Goal: Navigation & Orientation: Find specific page/section

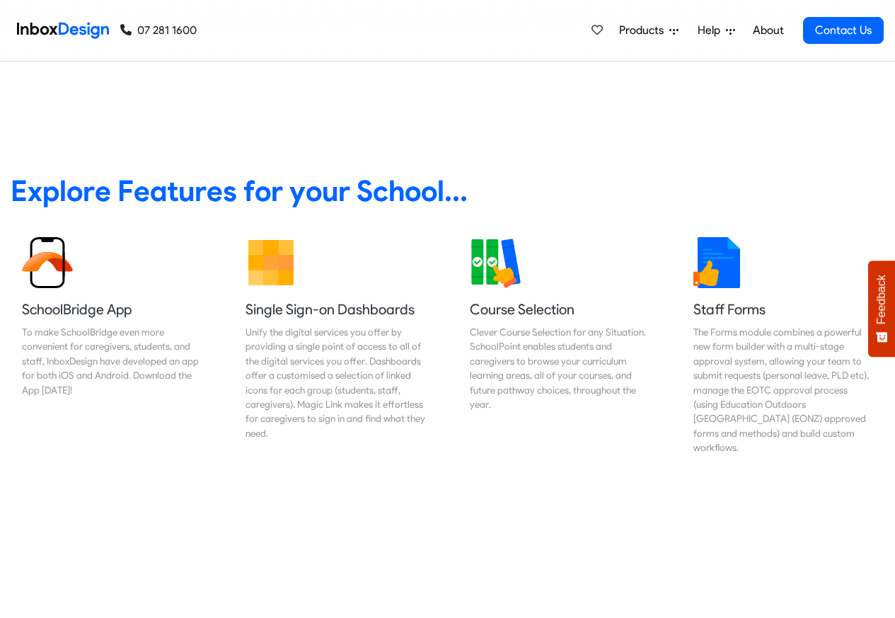
scroll to position [509, 0]
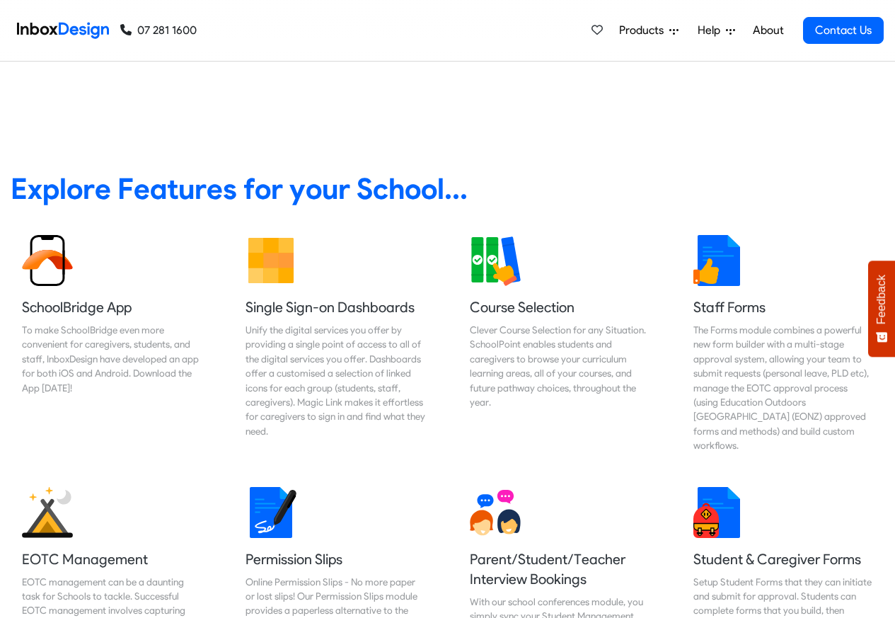
checkbox input "true"
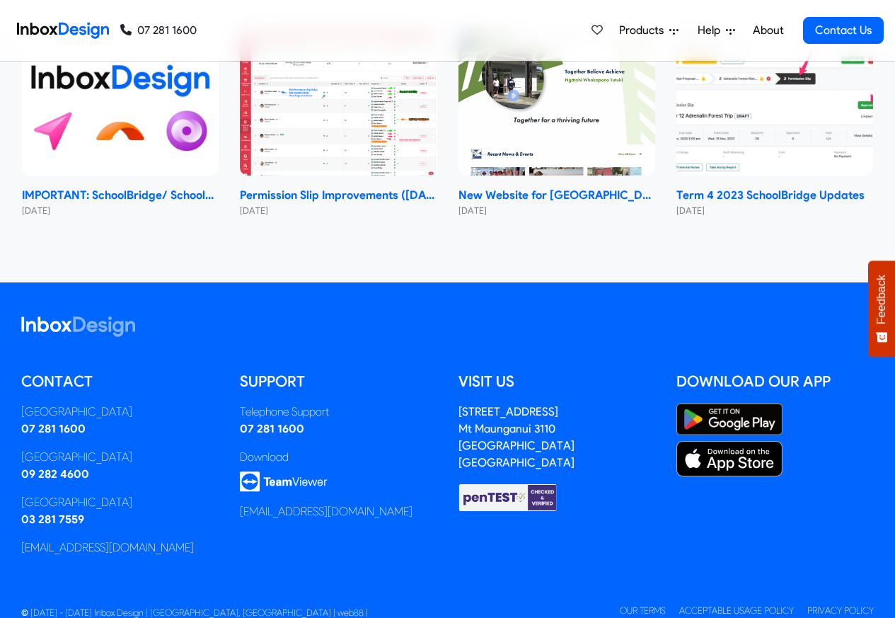
checkbox input "true"
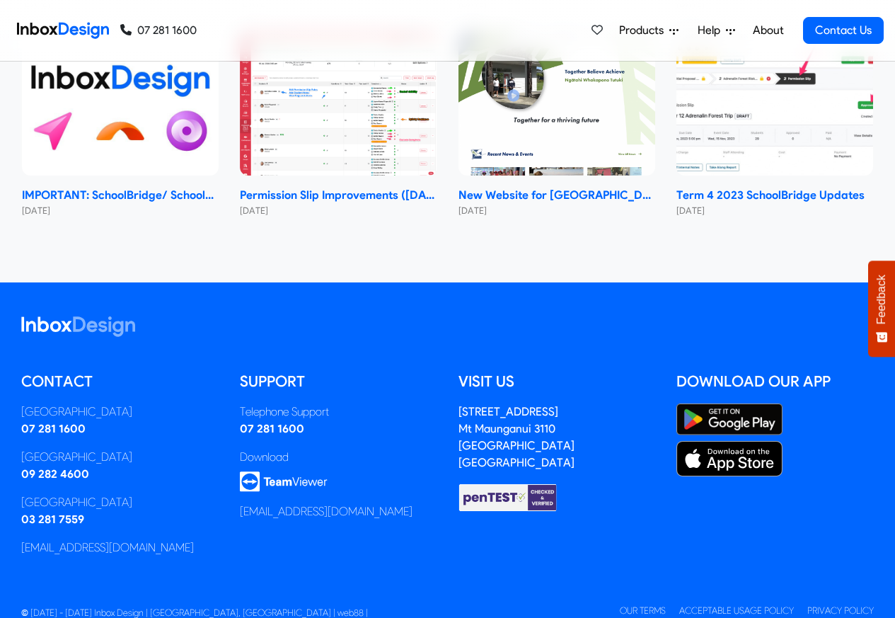
scroll to position [8446, 0]
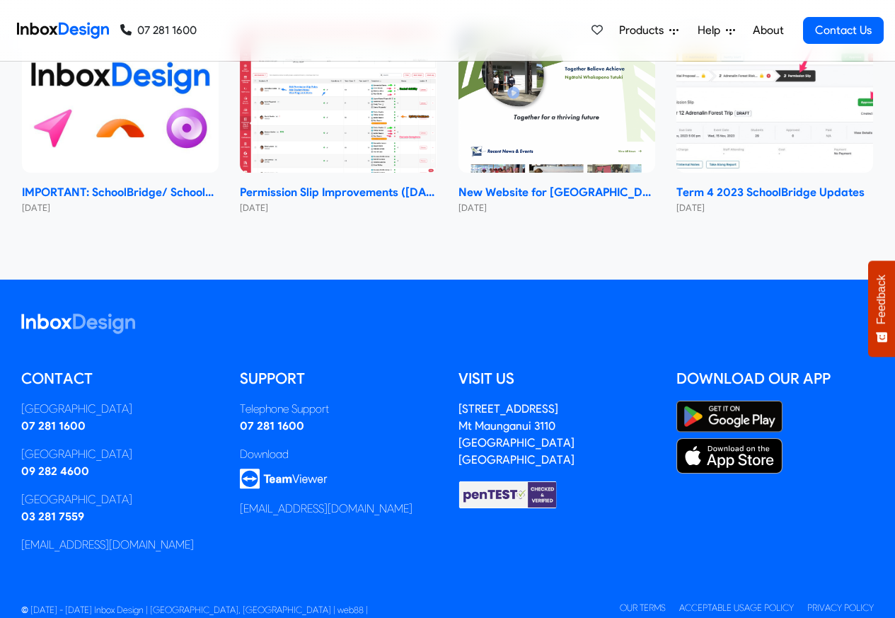
checkbox input "true"
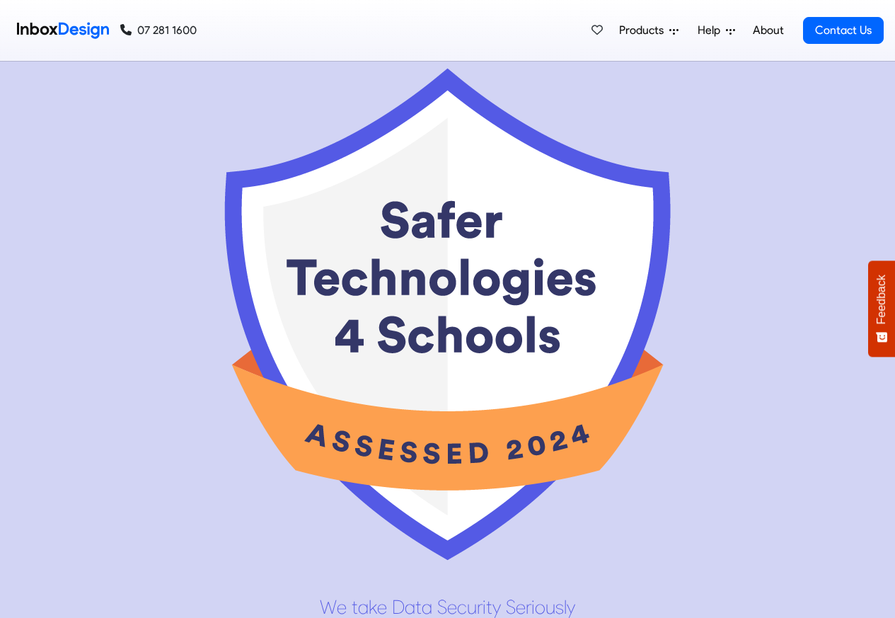
scroll to position [6795, 0]
click at [768, 30] on link "About" at bounding box center [768, 30] width 39 height 28
